Goal: Task Accomplishment & Management: Complete application form

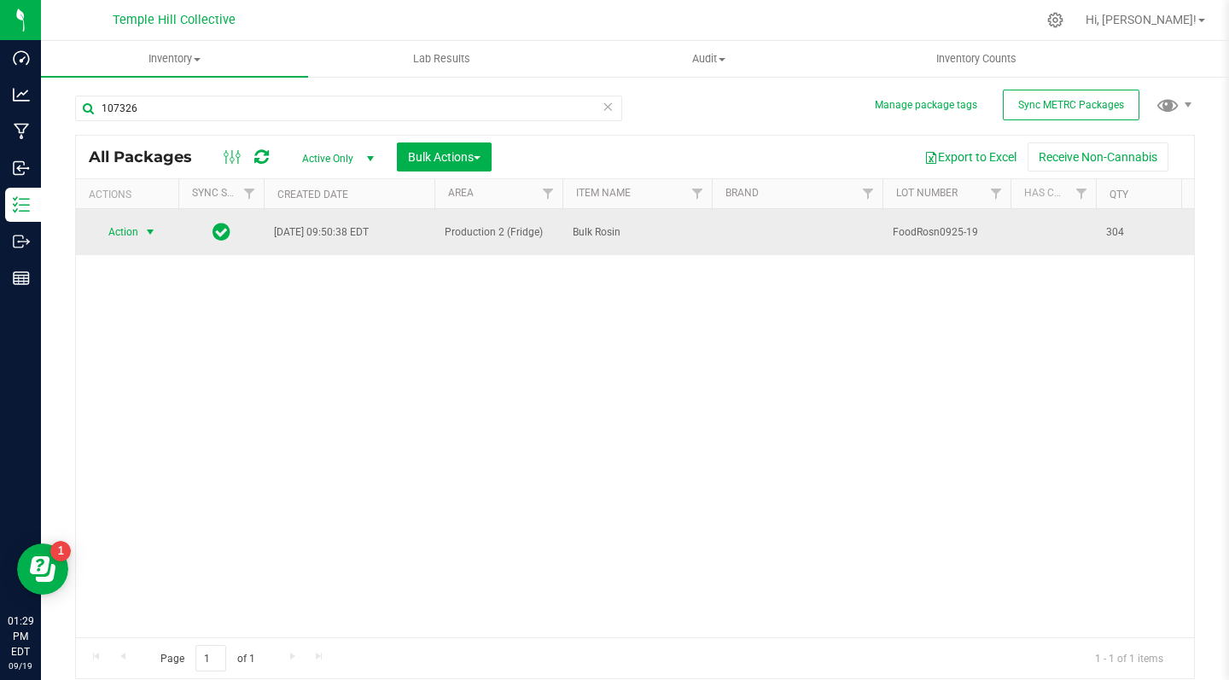
click at [153, 232] on span "select" at bounding box center [150, 232] width 14 height 14
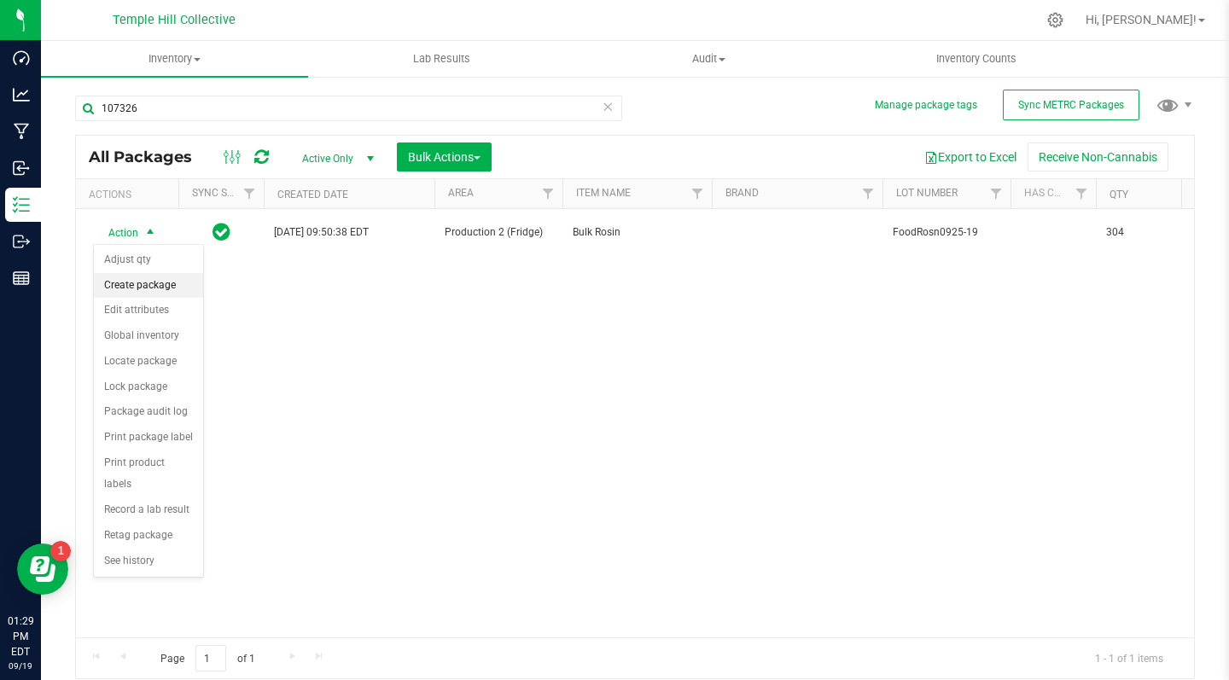
click at [129, 277] on li "Create package" at bounding box center [148, 286] width 109 height 26
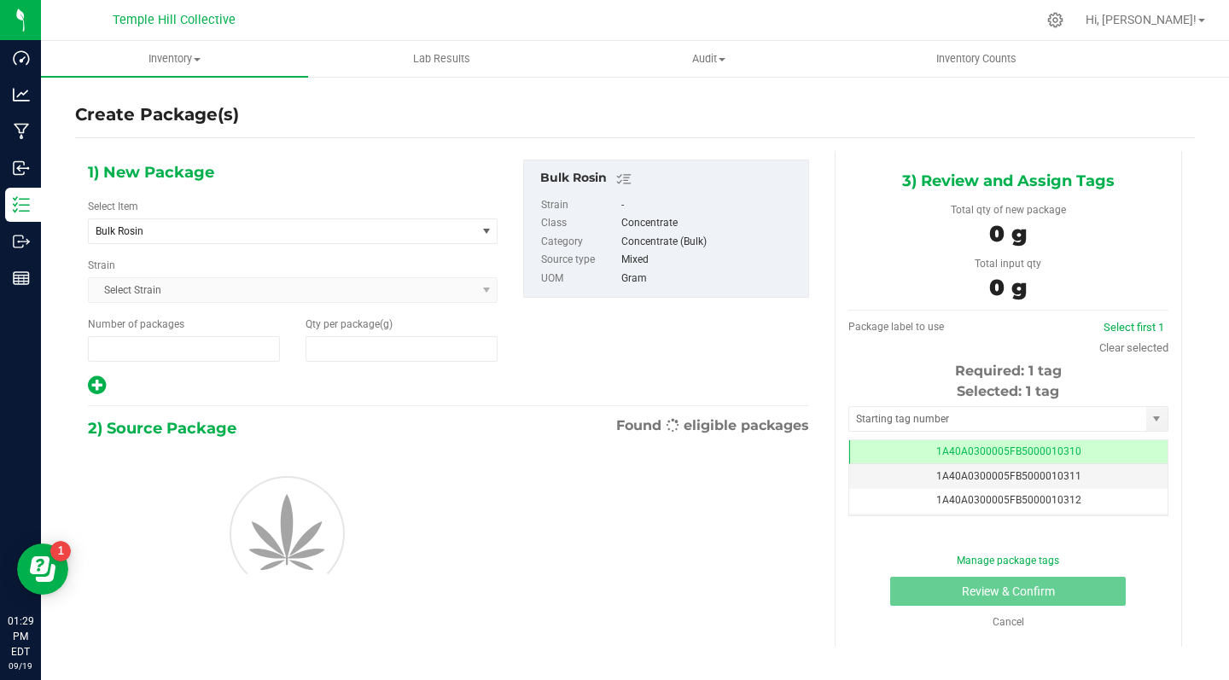
type input "1"
type input "0.0000"
click at [245, 236] on span "Bulk Rosin" at bounding box center [275, 231] width 359 height 12
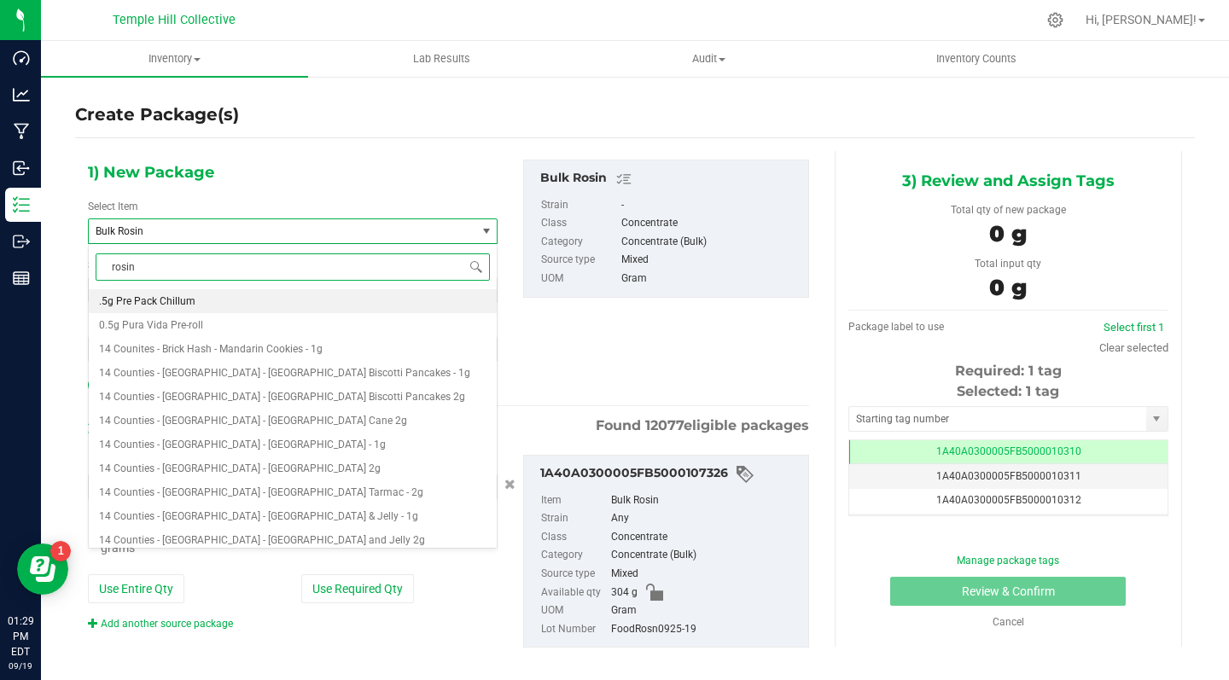
type input "rosin t"
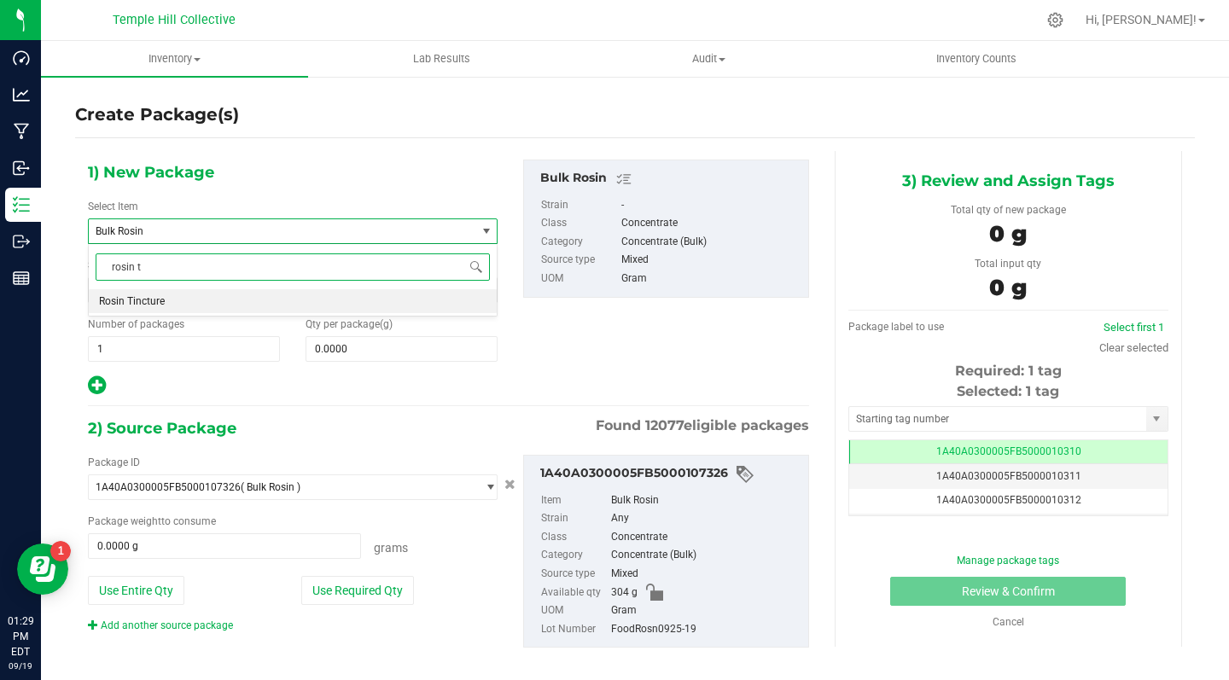
click at [157, 300] on span "Rosin Tincture" at bounding box center [132, 301] width 66 height 12
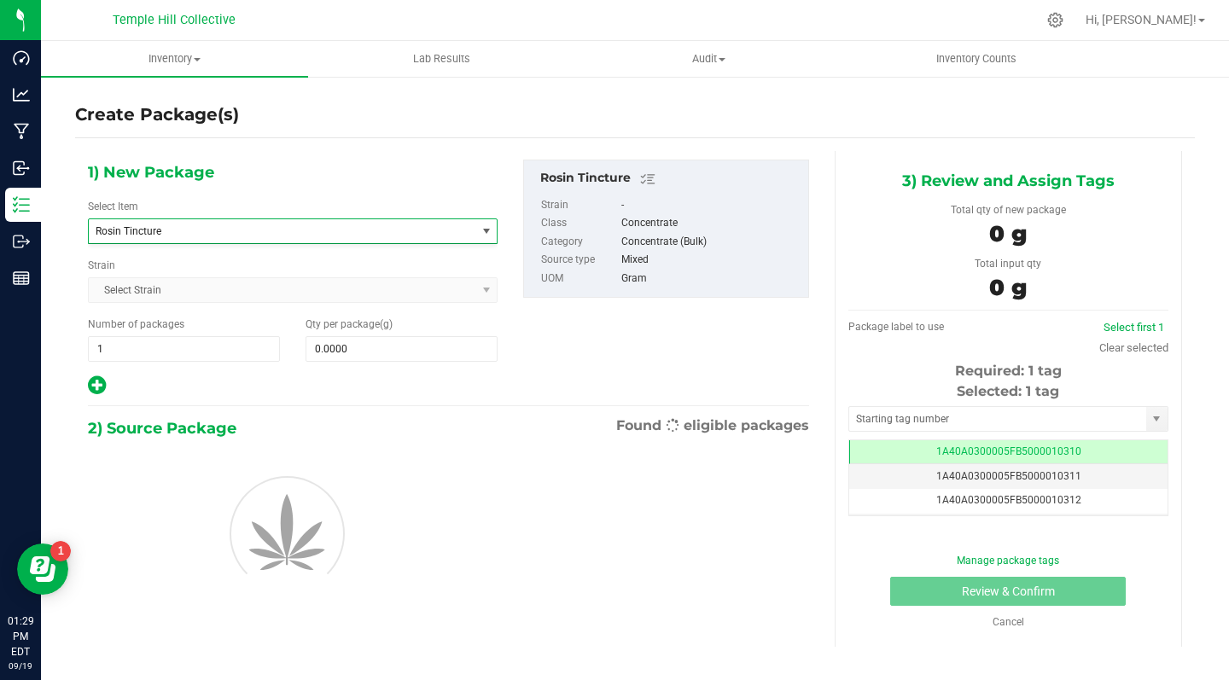
type input "0.0000"
click at [360, 348] on span "0.0000 0" at bounding box center [402, 349] width 192 height 26
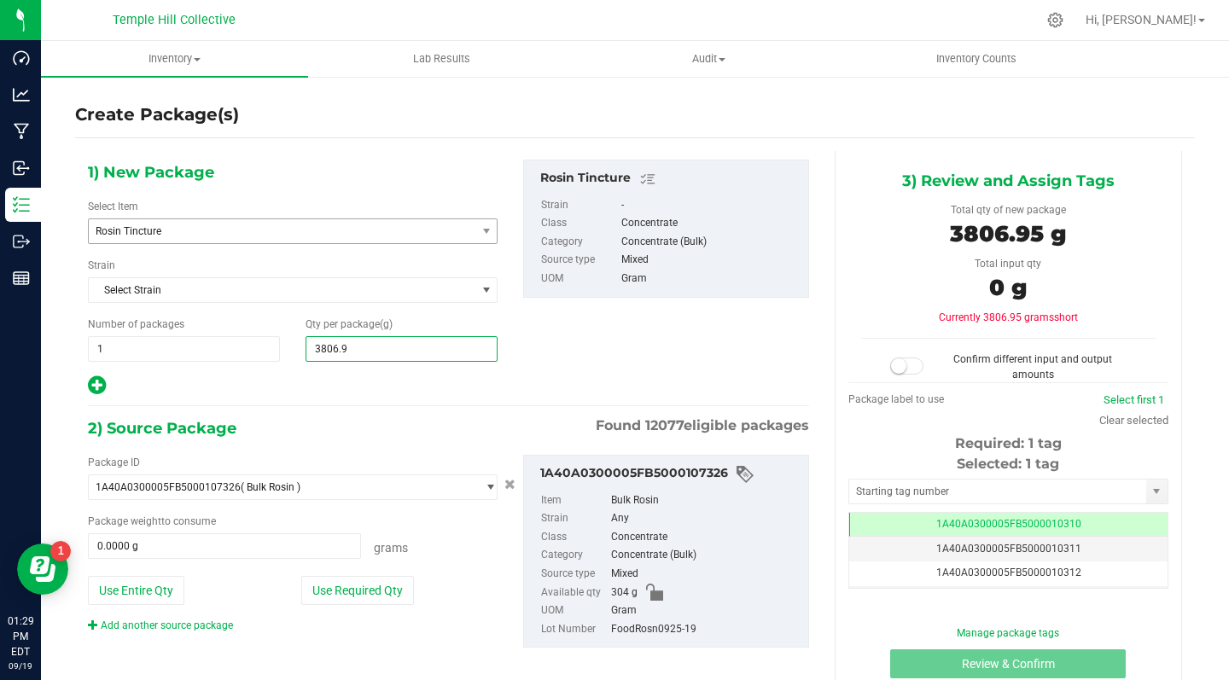
type input "3806.95"
type input "3,806.9500"
click at [164, 545] on span "0.0000 g 0" at bounding box center [224, 547] width 273 height 26
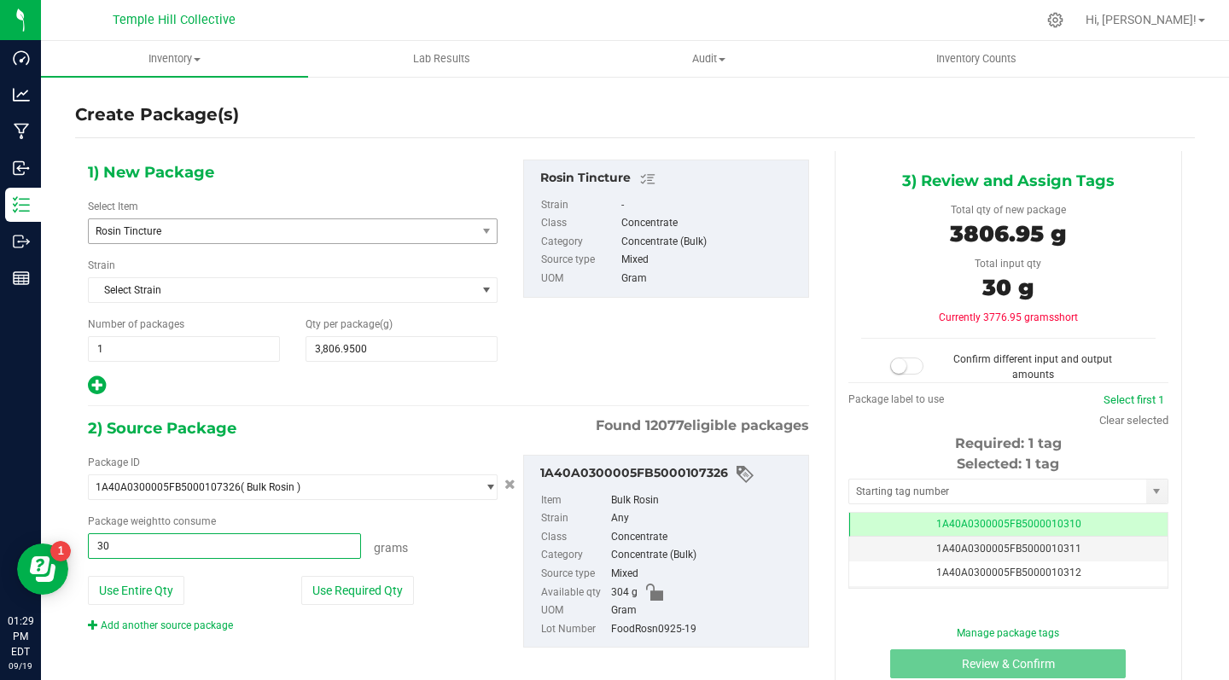
type input "304"
type input "304.0000 g"
click at [492, 539] on div "Grams" at bounding box center [429, 546] width 137 height 24
click at [912, 363] on span at bounding box center [907, 366] width 34 height 17
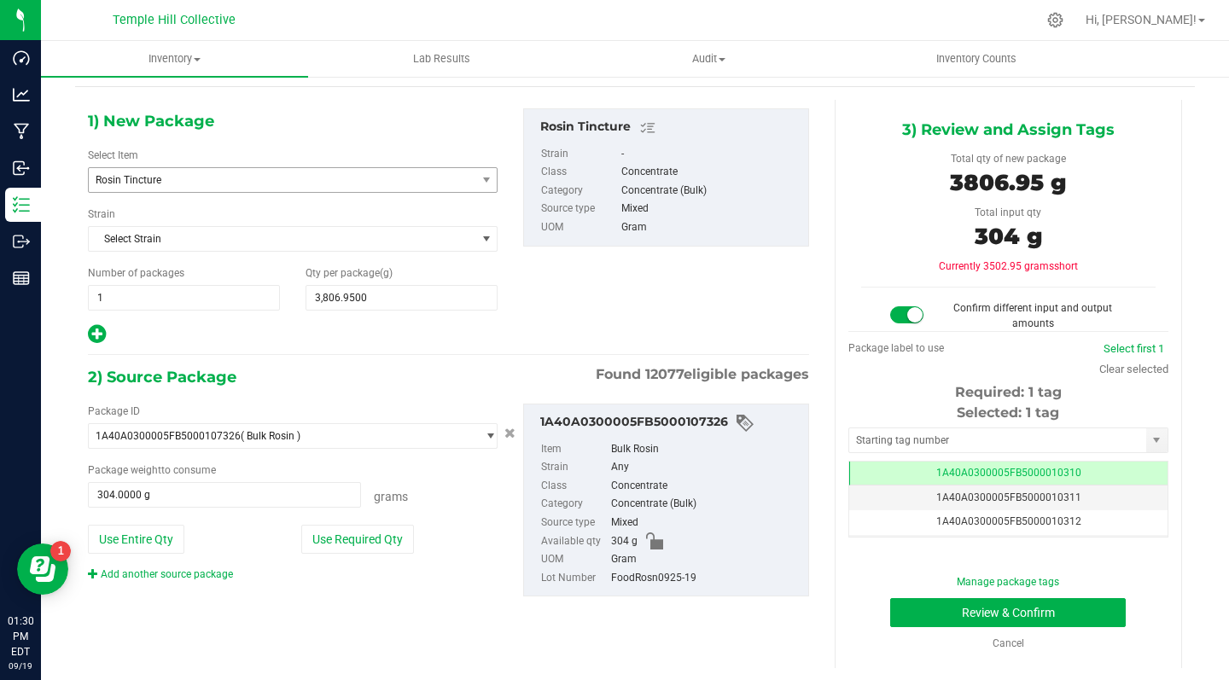
scroll to position [50, 0]
click at [925, 439] on input "text" at bounding box center [997, 441] width 297 height 24
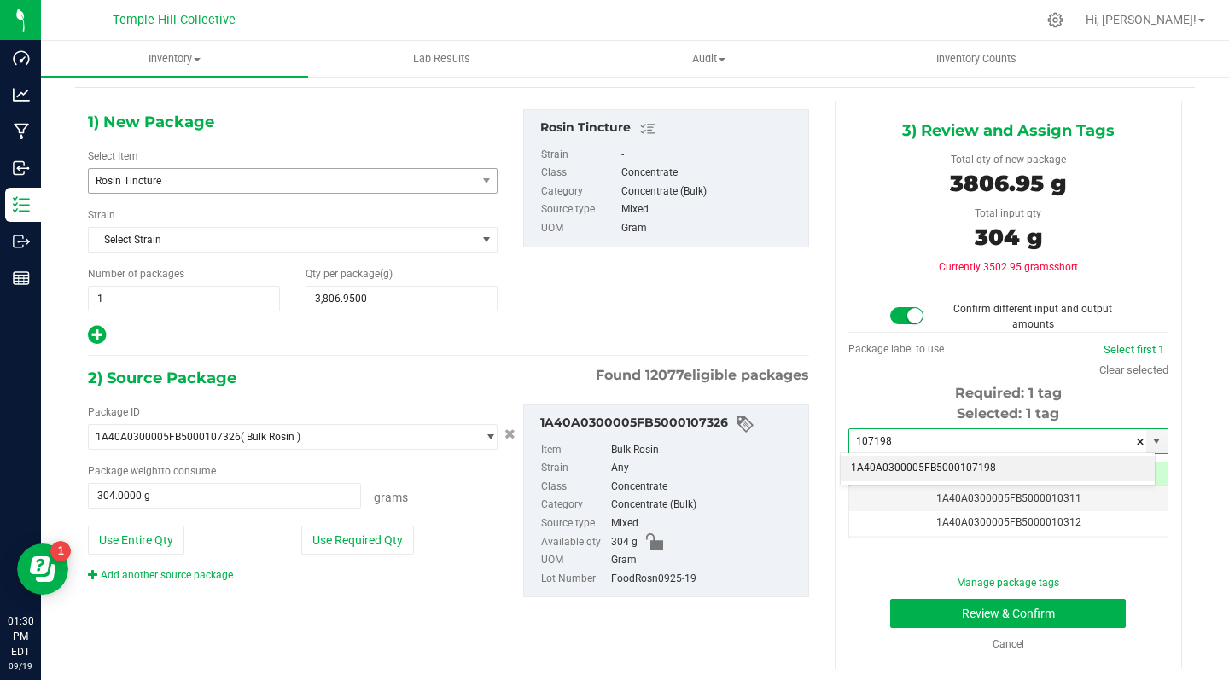
click at [1020, 466] on li "1A40A0300005FB5000107198" at bounding box center [998, 469] width 314 height 26
type input "1A40A0300005FB5000107198"
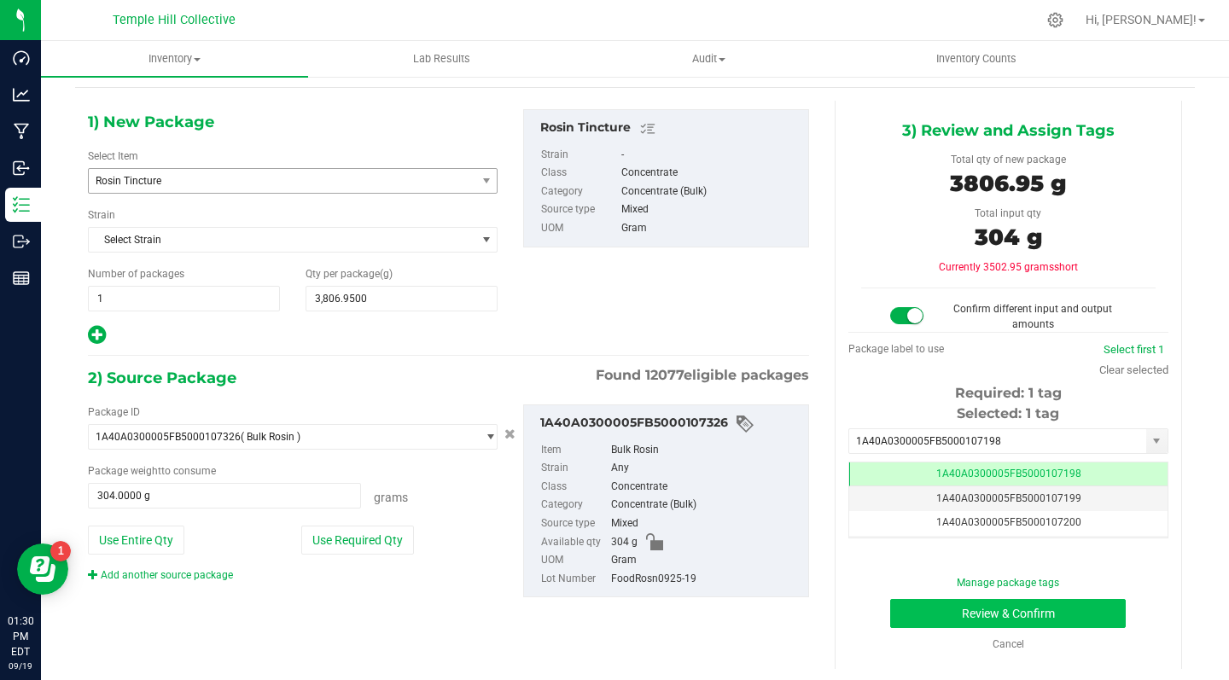
click at [926, 613] on button "Review & Confirm" at bounding box center [1008, 613] width 236 height 29
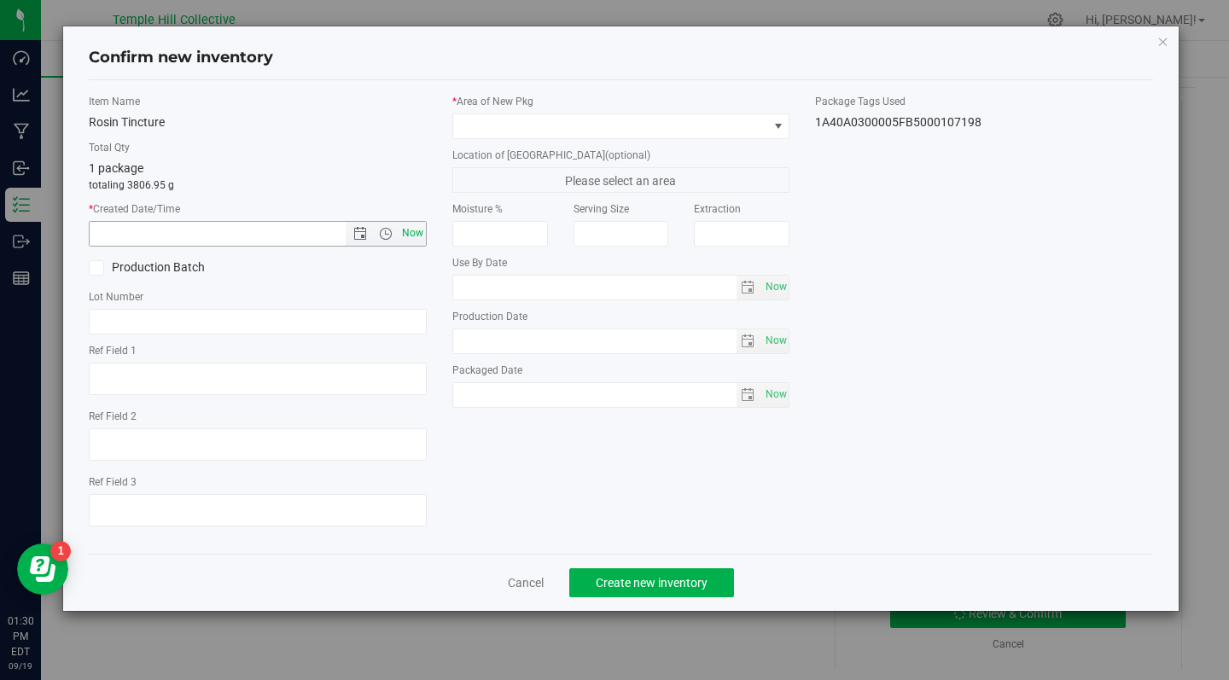
click at [410, 236] on span "Now" at bounding box center [412, 233] width 29 height 25
type input "[DATE] 1:30 PM"
click at [94, 275] on label "Production Batch" at bounding box center [167, 268] width 156 height 18
click at [0, 0] on input "Production Batch" at bounding box center [0, 0] width 0 height 0
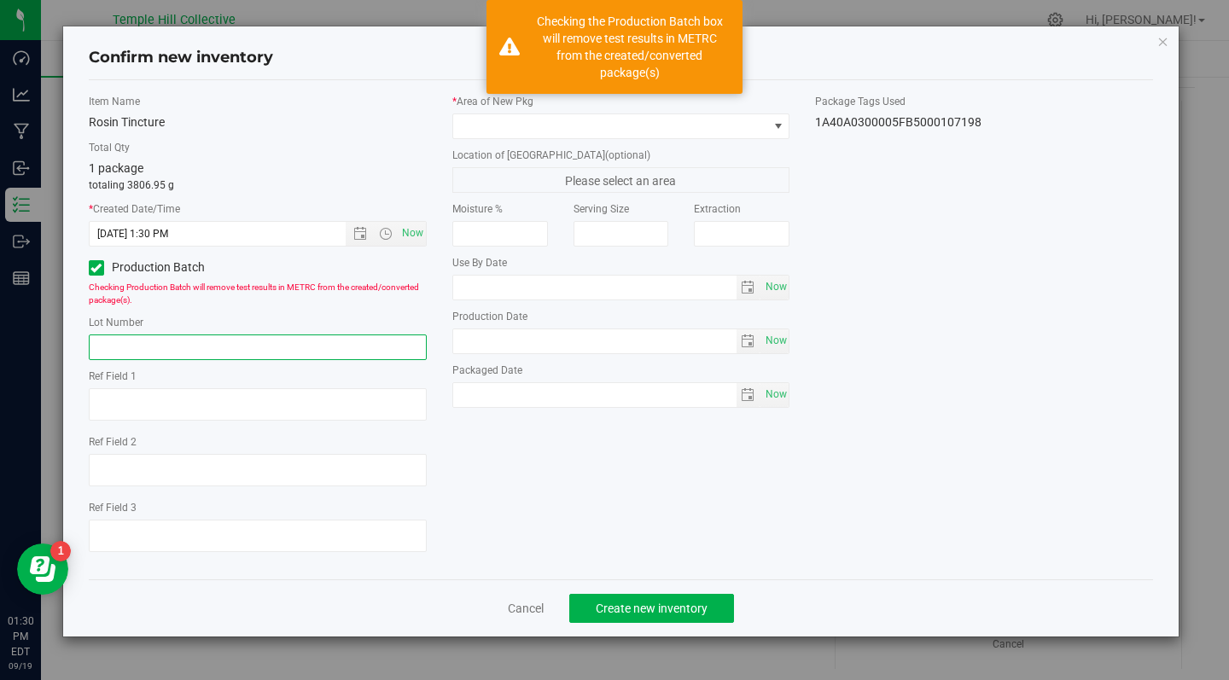
click at [123, 346] on input "text" at bounding box center [258, 348] width 338 height 26
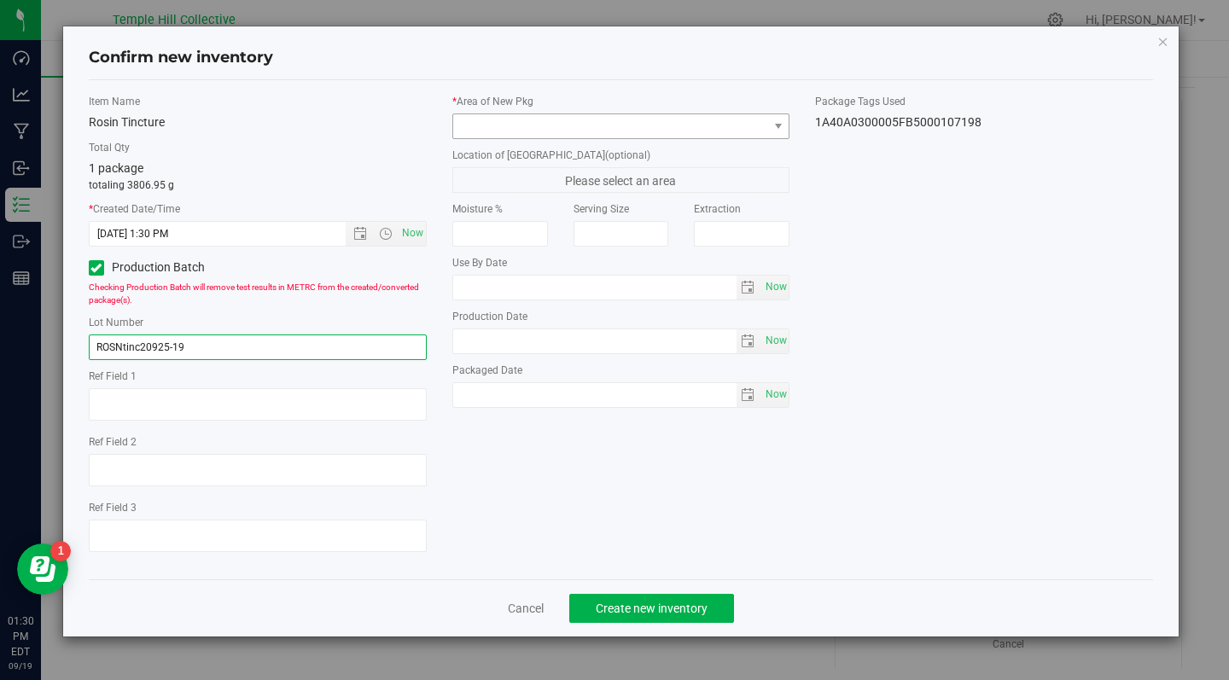
type input "ROSNtinc20925-19"
click at [595, 122] on span at bounding box center [610, 126] width 315 height 24
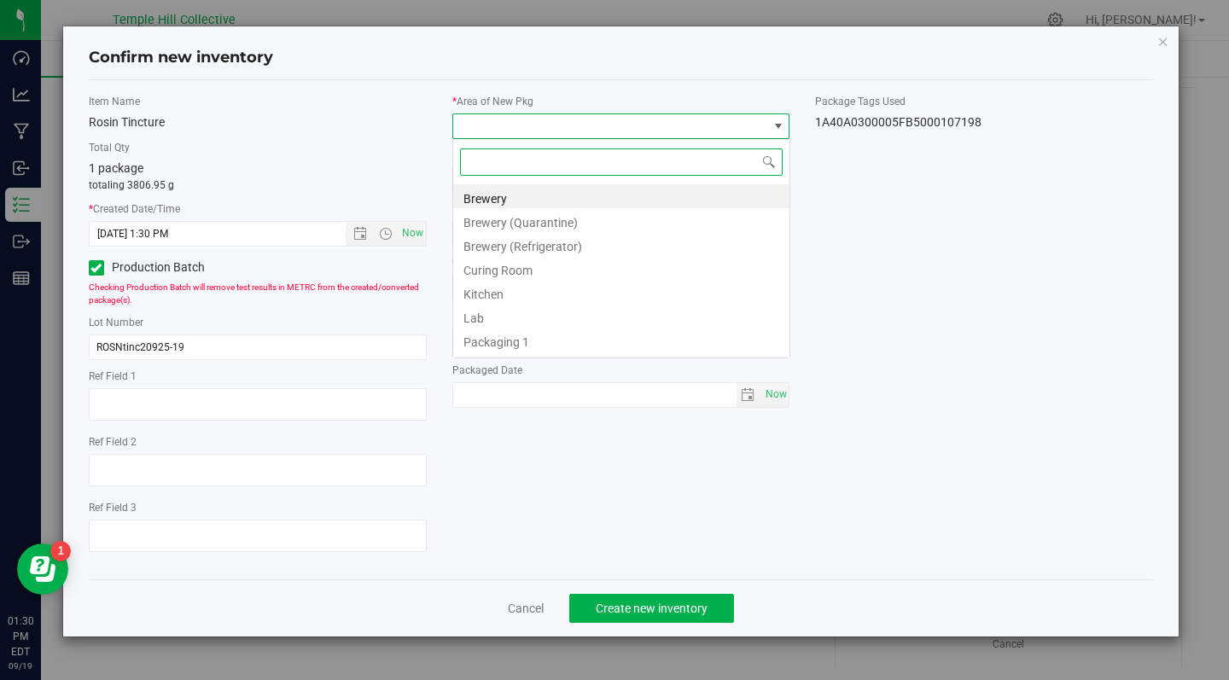
scroll to position [26, 338]
click at [521, 295] on li "Kitchen" at bounding box center [621, 292] width 336 height 24
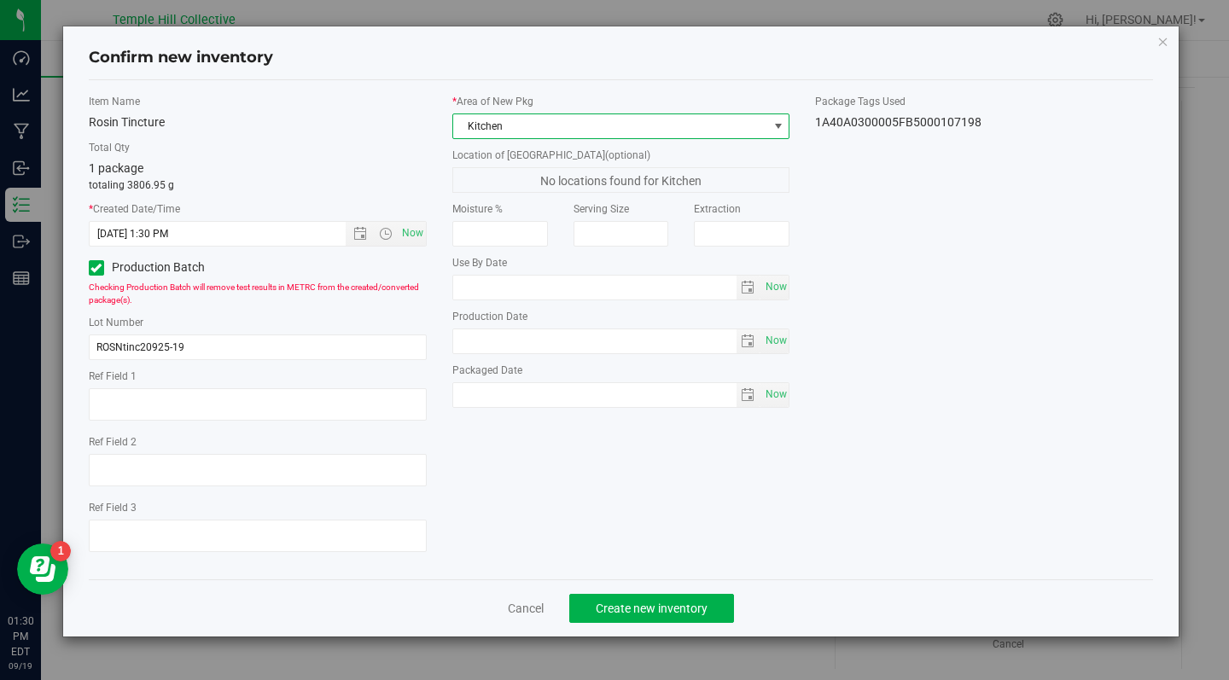
scroll to position [0, 0]
click at [633, 607] on span "Create new inventory" at bounding box center [652, 609] width 112 height 14
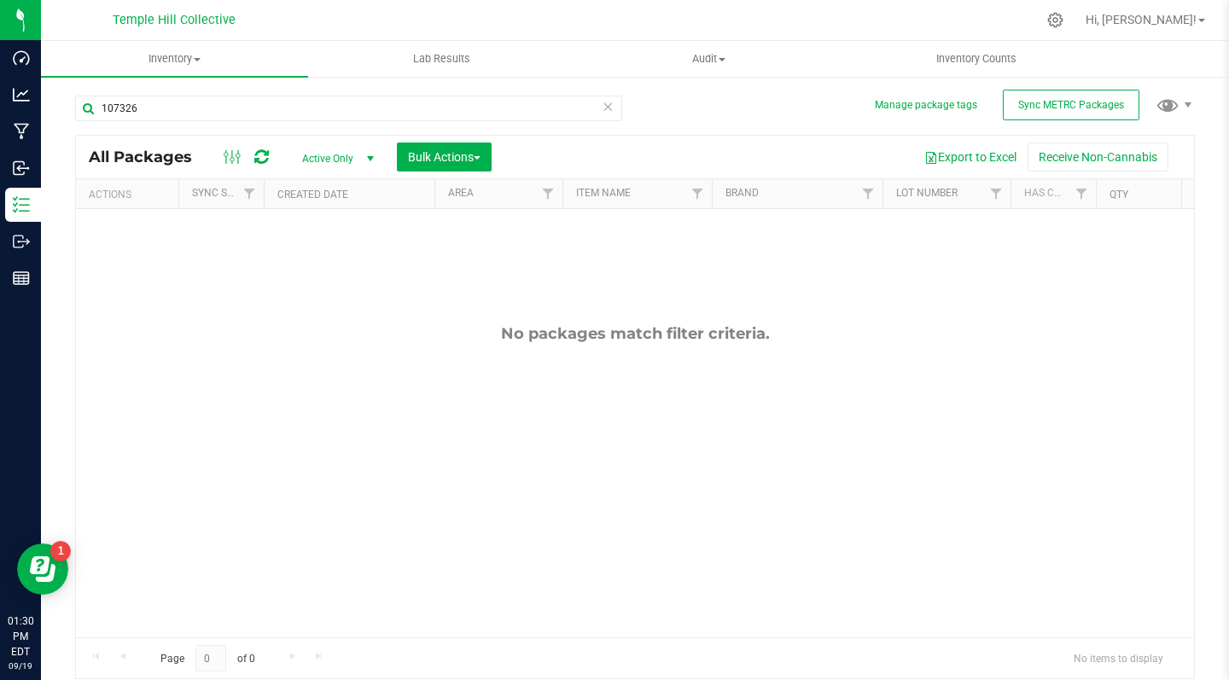
click at [609, 108] on icon at bounding box center [608, 106] width 12 height 20
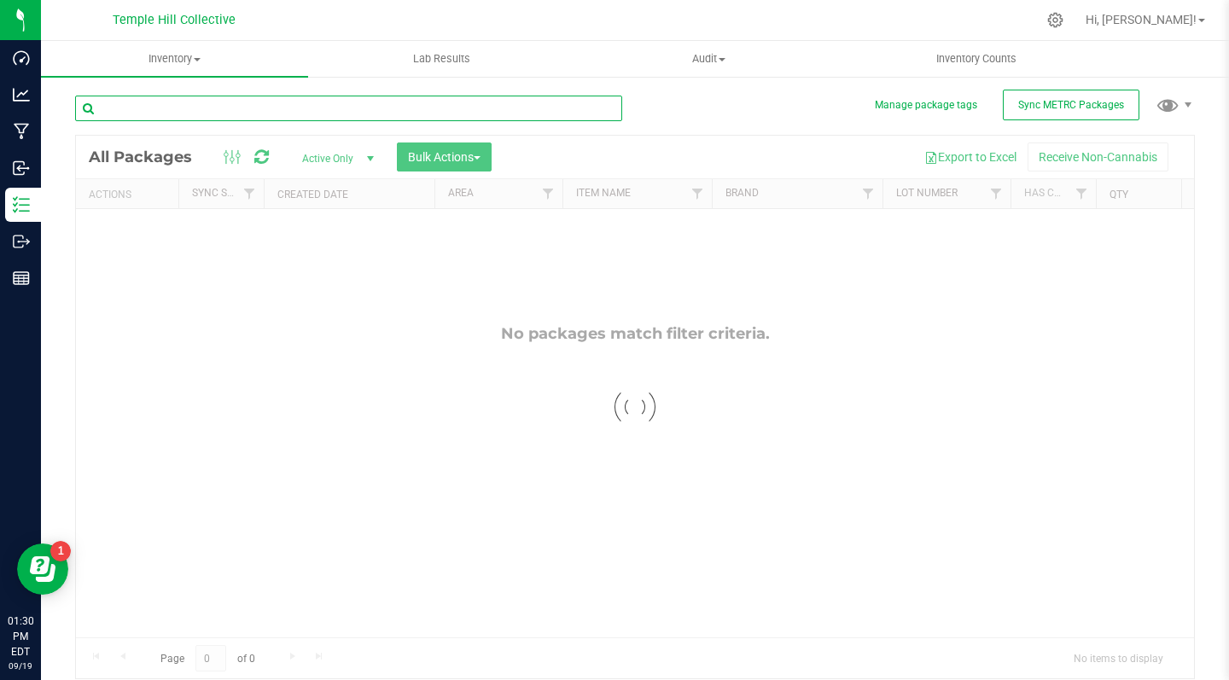
click at [412, 106] on input "text" at bounding box center [348, 109] width 547 height 26
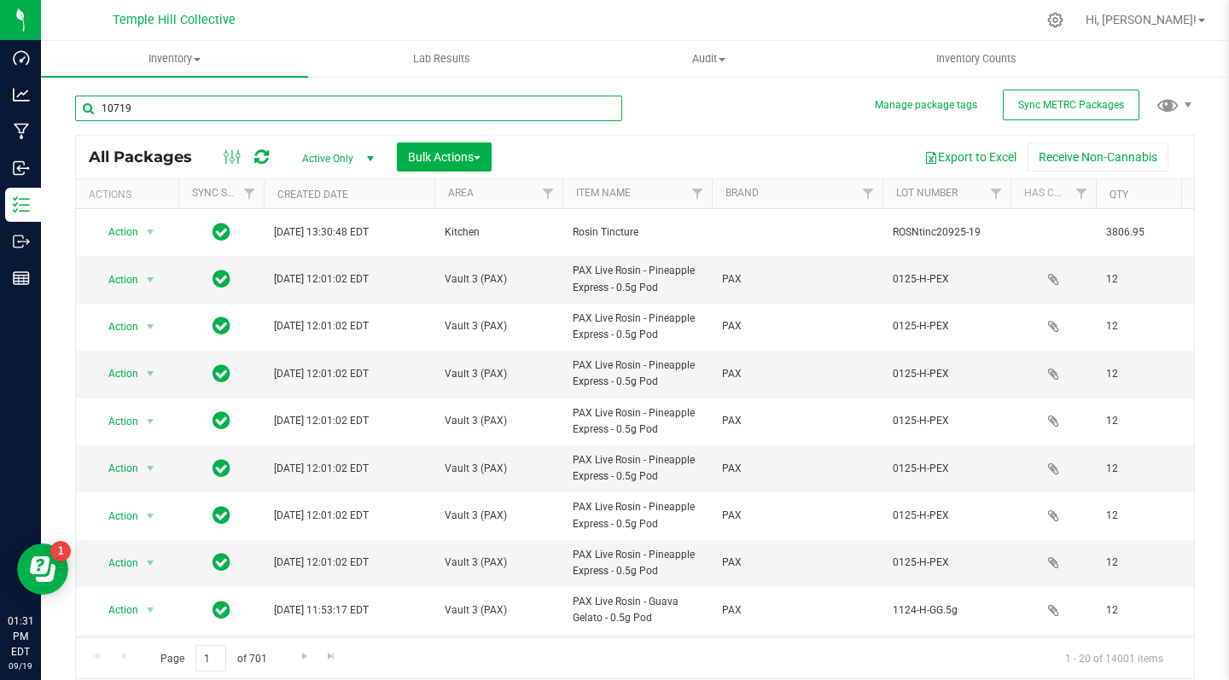
type input "107198"
